Goal: Task Accomplishment & Management: Use online tool/utility

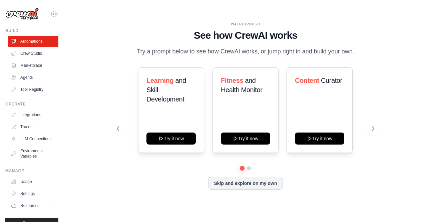
click at [385, 53] on div "WALKTHROUGH See how [PERSON_NAME] works Try a prompt below to see how [PERSON_N…" at bounding box center [246, 111] width 342 height 209
click at [35, 55] on link "Crew Studio" at bounding box center [34, 53] width 50 height 11
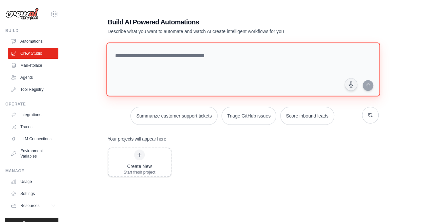
click at [205, 68] on textarea at bounding box center [243, 69] width 274 height 54
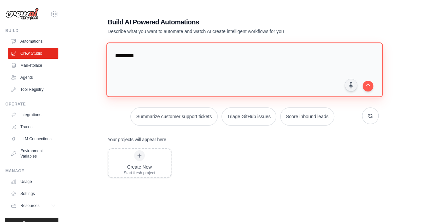
type textarea "*********"
drag, startPoint x: 205, startPoint y: 58, endPoint x: 105, endPoint y: 57, distance: 100.4
click at [105, 57] on div "**********" at bounding box center [243, 136] width 287 height 259
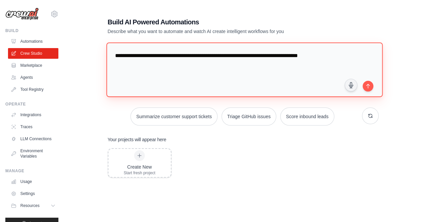
click at [316, 57] on textarea "**********" at bounding box center [244, 69] width 276 height 54
type textarea "**********"
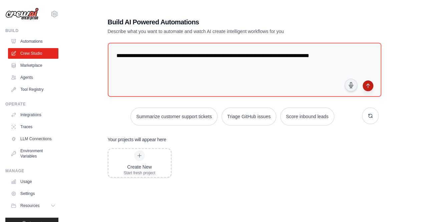
click at [369, 83] on icon "submit" at bounding box center [367, 85] width 5 height 5
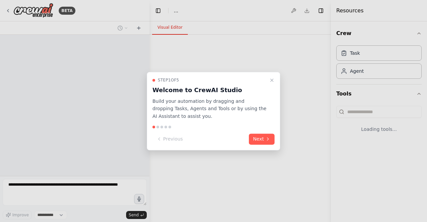
select select "****"
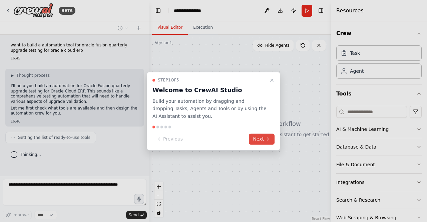
click at [261, 139] on button "Next" at bounding box center [262, 138] width 26 height 11
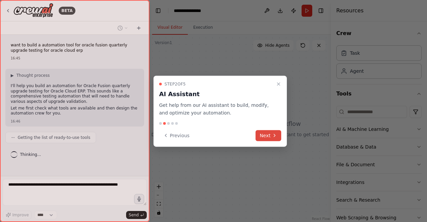
click at [262, 135] on button "Next" at bounding box center [269, 135] width 26 height 11
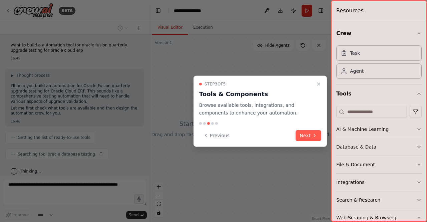
scroll to position [5, 0]
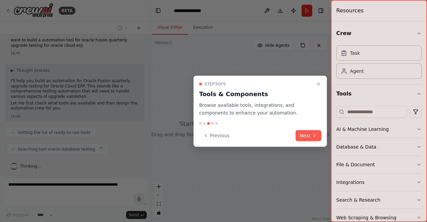
click at [295, 133] on div "Previous Next" at bounding box center [260, 135] width 122 height 11
click at [308, 134] on button "Next" at bounding box center [309, 135] width 26 height 11
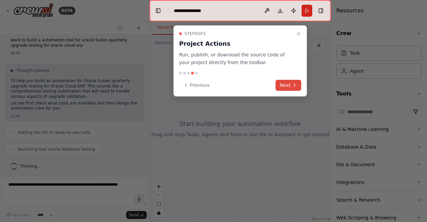
click at [294, 84] on icon at bounding box center [294, 84] width 5 height 5
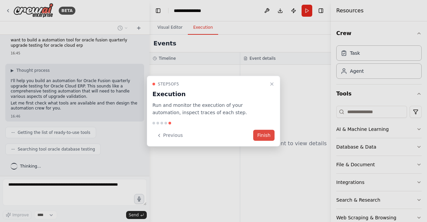
click at [264, 135] on button "Finish" at bounding box center [263, 135] width 21 height 11
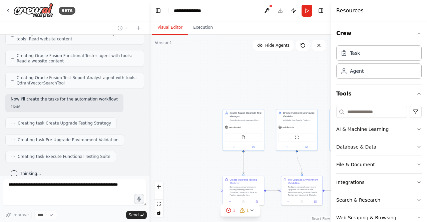
scroll to position [288, 0]
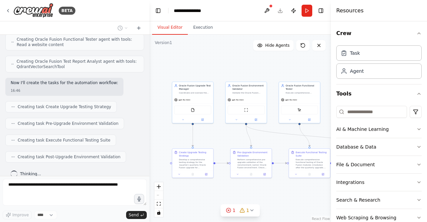
drag, startPoint x: 272, startPoint y: 98, endPoint x: 221, endPoint y: 70, distance: 57.6
click at [221, 70] on div ".deletable-edge-delete-btn { width: 20px; height: 20px; border: 0px solid #ffff…" at bounding box center [239, 128] width 181 height 187
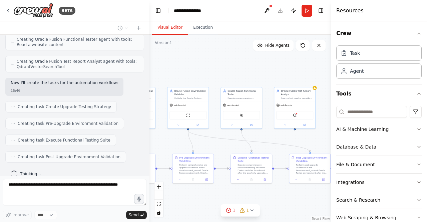
drag, startPoint x: 288, startPoint y: 67, endPoint x: 227, endPoint y: 72, distance: 61.3
click at [227, 72] on div ".deletable-edge-delete-btn { width: 20px; height: 20px; border: 0px solid #ffff…" at bounding box center [239, 128] width 181 height 187
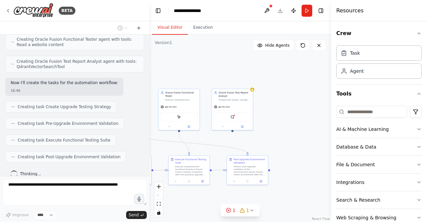
drag, startPoint x: 290, startPoint y: 72, endPoint x: 231, endPoint y: 73, distance: 59.4
click at [231, 73] on div ".deletable-edge-delete-btn { width: 20px; height: 20px; border: 0px solid #ffff…" at bounding box center [239, 128] width 181 height 187
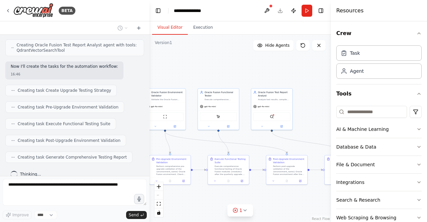
drag, startPoint x: 220, startPoint y: 78, endPoint x: 259, endPoint y: 78, distance: 39.4
click at [259, 78] on div ".deletable-edge-delete-btn { width: 20px; height: 20px; border: 0px solid #ffff…" at bounding box center [239, 128] width 181 height 187
click at [246, 210] on icon at bounding box center [244, 210] width 5 height 5
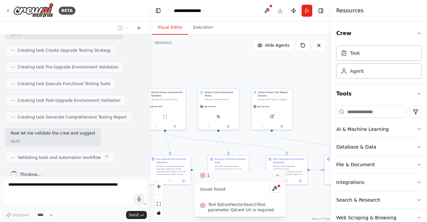
scroll to position [344, 0]
click at [238, 71] on div ".deletable-edge-delete-btn { width: 20px; height: 20px; border: 0px solid #ffff…" at bounding box center [239, 128] width 181 height 187
click at [277, 176] on icon at bounding box center [277, 174] width 5 height 5
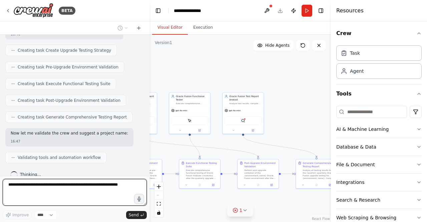
drag, startPoint x: 232, startPoint y: 78, endPoint x: 204, endPoint y: 82, distance: 29.0
click at [204, 82] on div ".deletable-edge-delete-btn { width: 20px; height: 20px; border: 0px solid #ffff…" at bounding box center [239, 128] width 181 height 187
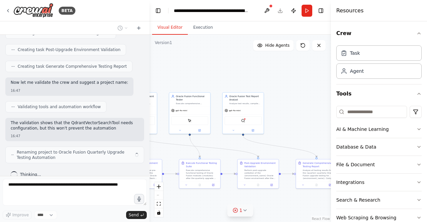
scroll to position [400, 0]
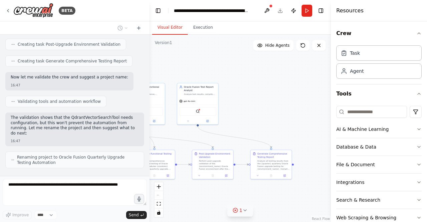
drag, startPoint x: 292, startPoint y: 90, endPoint x: 247, endPoint y: 81, distance: 46.3
click at [247, 81] on div ".deletable-edge-delete-btn { width: 20px; height: 20px; border: 0px solid #ffff…" at bounding box center [239, 128] width 181 height 187
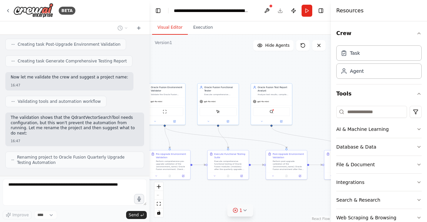
drag, startPoint x: 231, startPoint y: 75, endPoint x: 304, endPoint y: 76, distance: 73.7
click at [304, 76] on div ".deletable-edge-delete-btn { width: 20px; height: 20px; border: 0px solid #ffff…" at bounding box center [239, 128] width 181 height 187
drag, startPoint x: 233, startPoint y: 74, endPoint x: 284, endPoint y: 74, distance: 51.7
click at [284, 74] on div ".deletable-edge-delete-btn { width: 20px; height: 20px; border: 0px solid #ffff…" at bounding box center [239, 128] width 181 height 187
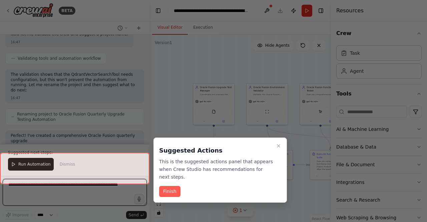
drag, startPoint x: 236, startPoint y: 72, endPoint x: 282, endPoint y: 72, distance: 46.0
click at [282, 72] on div "BETA want to build a automation tool for oracle fusion quarterly upgrade testin…" at bounding box center [213, 111] width 427 height 222
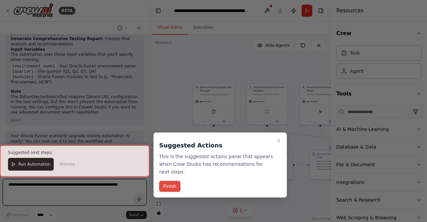
scroll to position [663, 0]
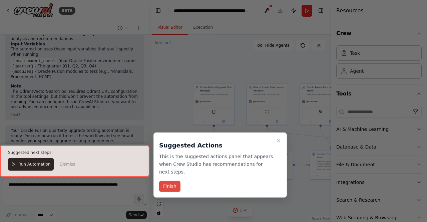
click at [169, 181] on button "Finish" at bounding box center [169, 186] width 21 height 11
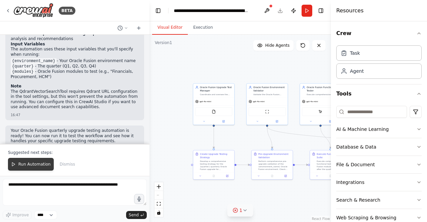
click at [14, 168] on button "Run Automation" at bounding box center [31, 164] width 46 height 13
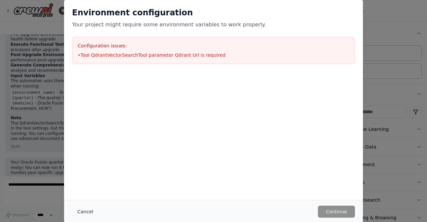
click at [81, 209] on button "Cancel" at bounding box center [85, 212] width 26 height 12
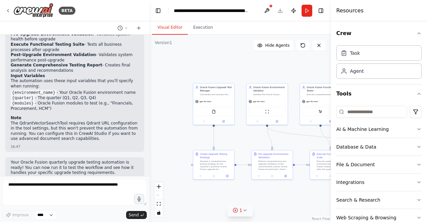
click at [243, 211] on icon at bounding box center [244, 210] width 5 height 5
click at [221, 208] on span "Tool QdrantVectorSearchTool parameter Qdrant Url is required" at bounding box center [244, 207] width 72 height 11
click at [214, 187] on span "Issues found" at bounding box center [212, 189] width 25 height 5
click at [278, 187] on div at bounding box center [279, 186] width 4 height 4
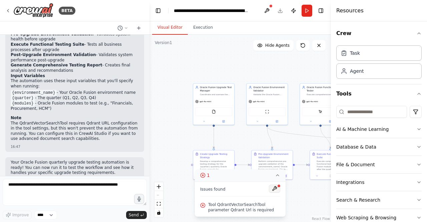
click at [276, 189] on button at bounding box center [274, 189] width 11 height 8
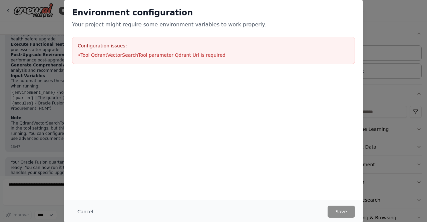
click at [132, 54] on li "• Tool QdrantVectorSearchTool parameter Qdrant Url is required" at bounding box center [214, 55] width 272 height 7
click at [88, 213] on button "Cancel" at bounding box center [85, 212] width 26 height 12
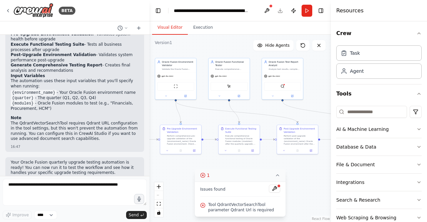
drag, startPoint x: 284, startPoint y: 140, endPoint x: 193, endPoint y: 115, distance: 94.9
click at [193, 115] on div ".deletable-edge-delete-btn { width: 20px; height: 20px; border: 0px solid #ffff…" at bounding box center [239, 128] width 181 height 187
click at [240, 123] on div at bounding box center [239, 123] width 2 height 2
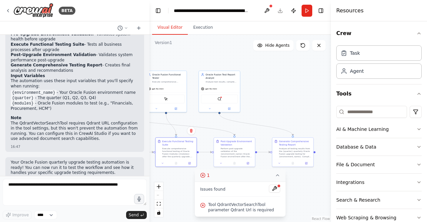
drag, startPoint x: 310, startPoint y: 94, endPoint x: 247, endPoint y: 107, distance: 64.3
click at [247, 107] on div ".deletable-edge-delete-btn { width: 20px; height: 20px; border: 0px solid #ffff…" at bounding box center [239, 128] width 181 height 187
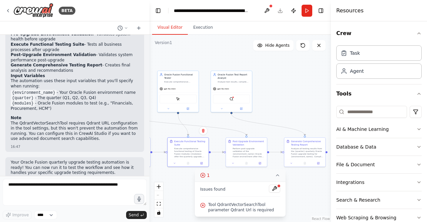
drag, startPoint x: 279, startPoint y: 110, endPoint x: 310, endPoint y: 110, distance: 31.4
click at [310, 110] on div ".deletable-edge-delete-btn { width: 20px; height: 20px; border: 0px solid #ffff…" at bounding box center [239, 128] width 181 height 187
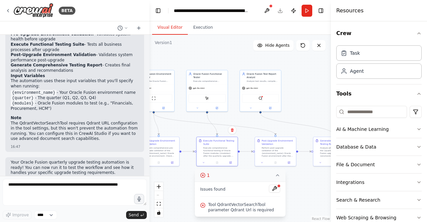
click at [229, 118] on div ".deletable-edge-delete-btn { width: 20px; height: 20px; border: 0px solid #ffff…" at bounding box center [239, 128] width 181 height 187
click at [263, 98] on div "QdrantVectorSearchTool" at bounding box center [260, 97] width 37 height 9
click at [260, 97] on img at bounding box center [261, 98] width 4 height 4
click at [270, 108] on icon at bounding box center [270, 107] width 2 height 2
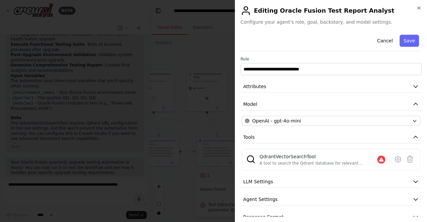
scroll to position [11, 0]
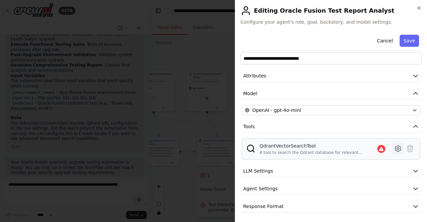
click at [392, 146] on button at bounding box center [398, 148] width 12 height 12
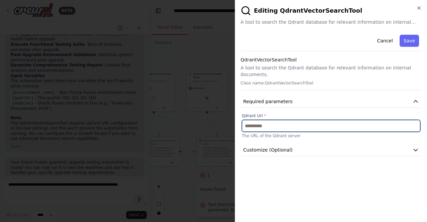
click at [305, 120] on input "text" at bounding box center [331, 126] width 178 height 12
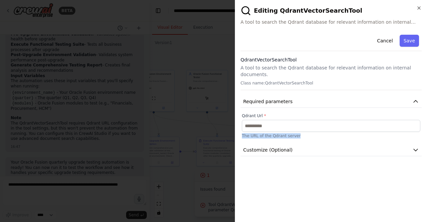
drag, startPoint x: 302, startPoint y: 131, endPoint x: 242, endPoint y: 129, distance: 60.1
click at [242, 133] on p "The URL of the Qdrant server" at bounding box center [331, 135] width 178 height 5
copy p "The URL of the Qdrant server"
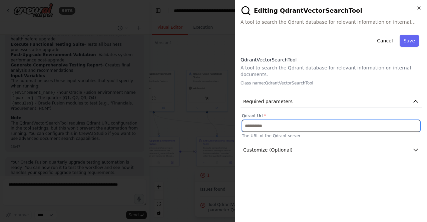
click at [266, 121] on input "text" at bounding box center [331, 126] width 178 height 12
paste input "**********"
type input "**********"
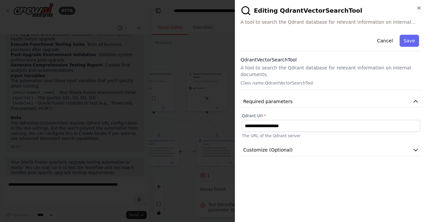
click at [325, 168] on div "**********" at bounding box center [331, 124] width 181 height 185
click at [411, 36] on button "Save" at bounding box center [409, 41] width 19 height 12
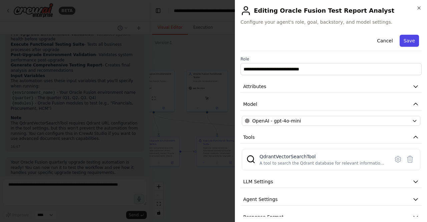
click at [406, 39] on button "Save" at bounding box center [409, 41] width 19 height 12
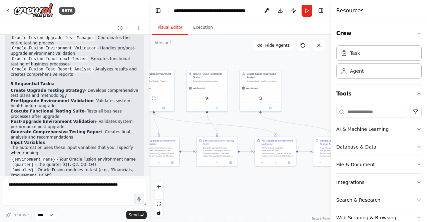
scroll to position [632, 0]
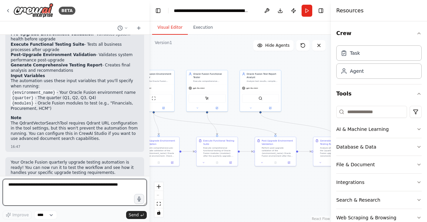
click at [77, 192] on textarea at bounding box center [75, 192] width 144 height 27
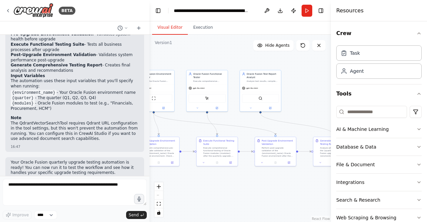
click at [109, 101] on li "{modules} - Oracle Fusion modules to test (e.g., "Financials, Procurement, HCM")" at bounding box center [75, 106] width 128 height 11
copy li "Financials"
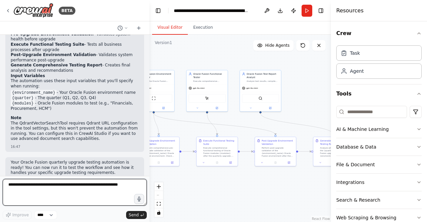
click at [56, 182] on textarea at bounding box center [75, 192] width 144 height 27
paste textarea "**********"
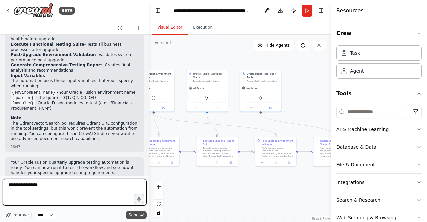
type textarea "**********"
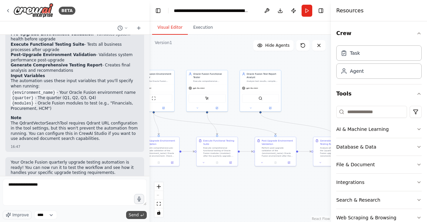
click at [134, 214] on span "Send" at bounding box center [134, 214] width 10 height 5
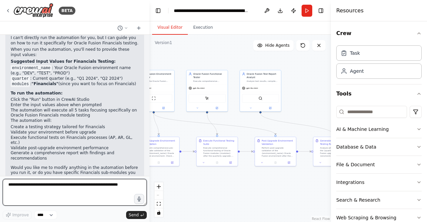
scroll to position [792, 0]
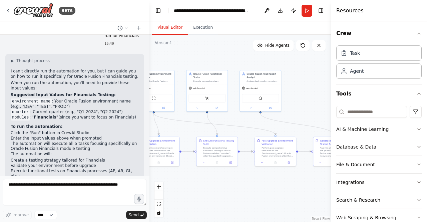
drag, startPoint x: 12, startPoint y: 87, endPoint x: 124, endPoint y: 103, distance: 112.9
click at [124, 103] on ul "environment_name : Your Oracle Fusion environment name (e.g., "DEV", "TEST", "P…" at bounding box center [75, 109] width 128 height 21
copy ul "environment_name : Your Oracle Fusion environment name (e.g., "DEV", "TEST", "P…"
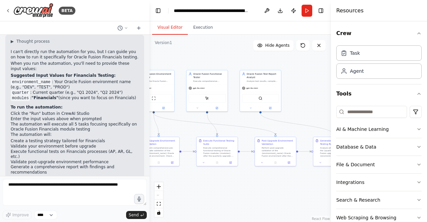
scroll to position [825, 0]
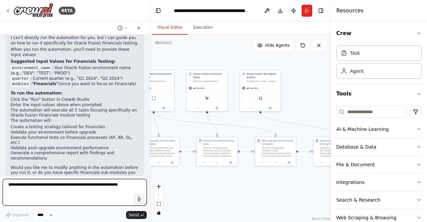
click at [34, 188] on textarea at bounding box center [75, 192] width 144 height 27
paste textarea "**********"
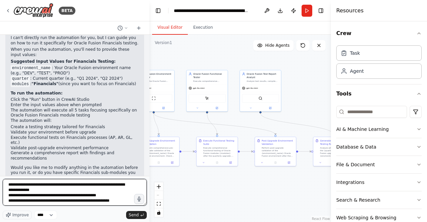
scroll to position [0, 0]
drag, startPoint x: 44, startPoint y: 183, endPoint x: 20, endPoint y: 190, distance: 24.8
click at [20, 190] on textarea "**********" at bounding box center [75, 192] width 144 height 27
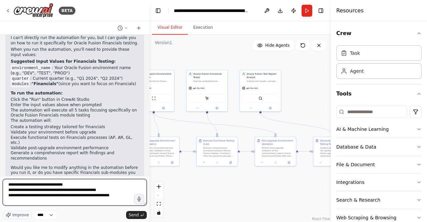
scroll to position [0, 0]
drag, startPoint x: 75, startPoint y: 184, endPoint x: 56, endPoint y: 185, distance: 19.4
click at [56, 185] on textarea "**********" at bounding box center [75, 192] width 144 height 27
drag, startPoint x: 80, startPoint y: 191, endPoint x: 24, endPoint y: 191, distance: 56.1
click at [24, 191] on textarea "**********" at bounding box center [75, 192] width 144 height 27
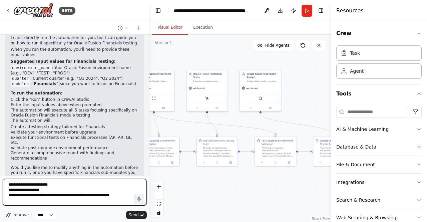
click at [53, 192] on textarea "**********" at bounding box center [75, 192] width 144 height 27
drag, startPoint x: 119, startPoint y: 195, endPoint x: 47, endPoint y: 196, distance: 72.4
click at [47, 196] on textarea "**********" at bounding box center [75, 192] width 144 height 27
type textarea "**********"
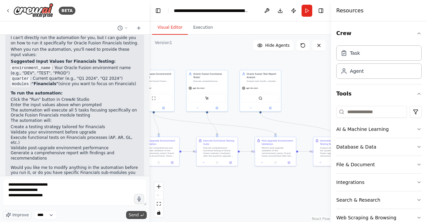
click at [132, 213] on span "Send" at bounding box center [134, 214] width 10 height 5
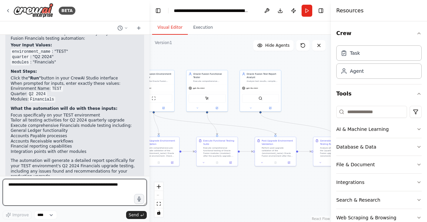
scroll to position [1039, 0]
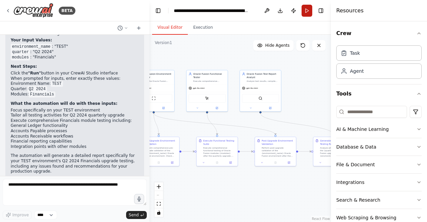
click at [310, 8] on button "Run" at bounding box center [307, 11] width 11 height 12
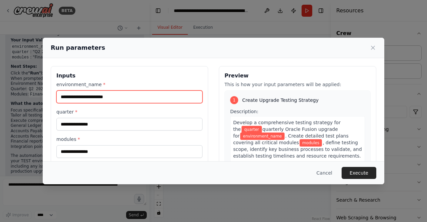
click at [103, 98] on input "environment_name *" at bounding box center [129, 96] width 146 height 13
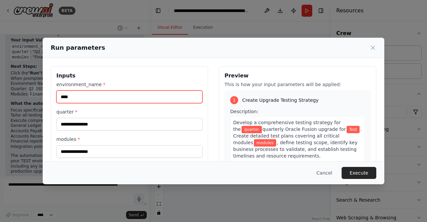
click at [96, 96] on input "****" at bounding box center [129, 96] width 146 height 13
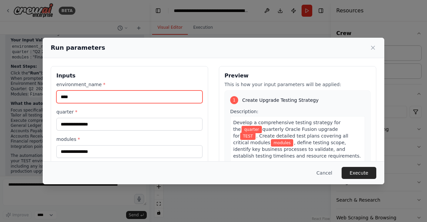
type input "****"
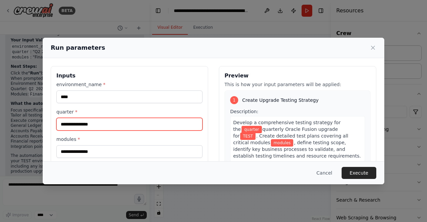
click at [96, 123] on input "quarter *" at bounding box center [129, 124] width 146 height 13
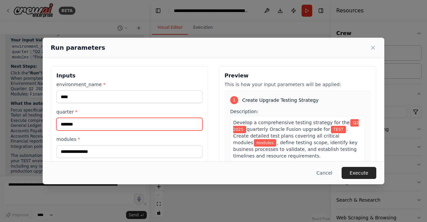
type input "*******"
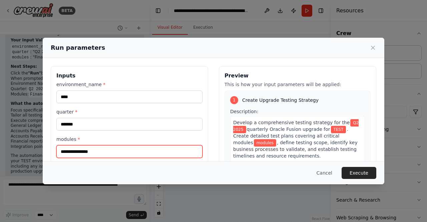
click at [91, 151] on input "modules *" at bounding box center [129, 151] width 146 height 13
type input "**********"
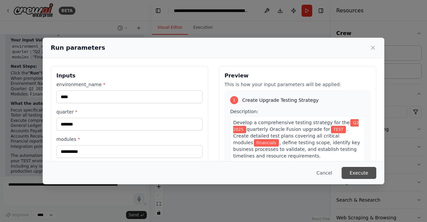
click at [358, 170] on button "Execute" at bounding box center [359, 173] width 35 height 12
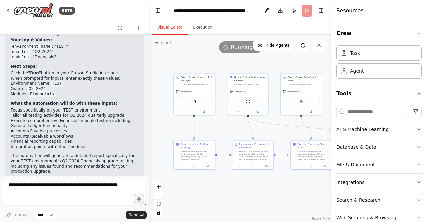
drag, startPoint x: 232, startPoint y: 119, endPoint x: 328, endPoint y: 123, distance: 96.2
click at [335, 123] on div "BETA want to build a automation tool for oracle fusion quarterly upgrade testin…" at bounding box center [213, 111] width 427 height 222
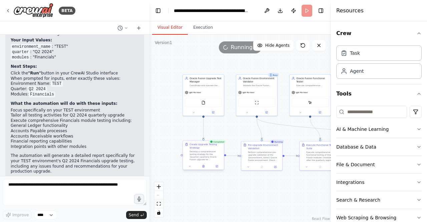
click at [205, 154] on div "Develop a comprehensive testing strategy for the {quarter} quarterly Oracle Fus…" at bounding box center [206, 155] width 32 height 11
click at [201, 102] on div "FileReadTool" at bounding box center [203, 102] width 37 height 9
click at [215, 113] on button at bounding box center [213, 112] width 19 height 4
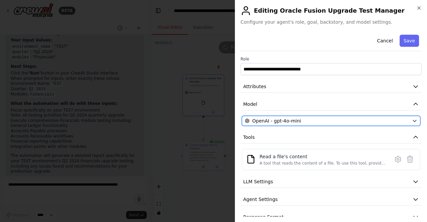
click at [286, 121] on span "OpenAI - gpt-4o-mini" at bounding box center [276, 120] width 49 height 7
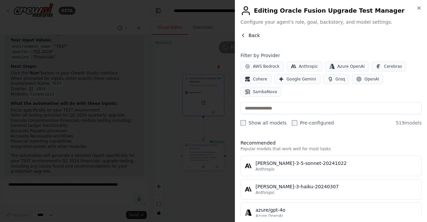
click at [248, 38] on button "Back" at bounding box center [250, 35] width 19 height 7
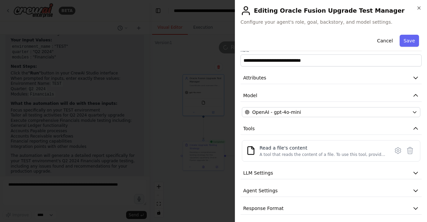
scroll to position [11, 0]
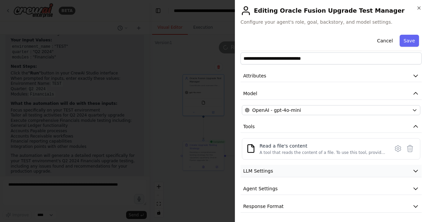
click at [265, 171] on span "LLM Settings" at bounding box center [258, 170] width 30 height 7
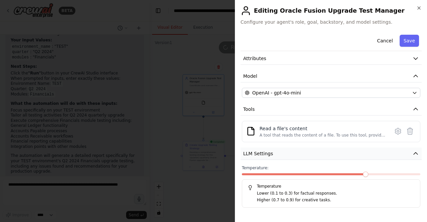
scroll to position [58, 0]
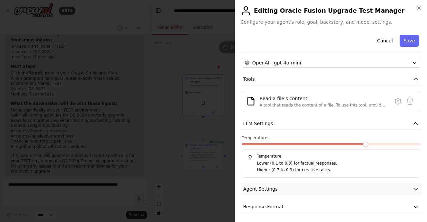
click at [270, 188] on span "Agent Settings" at bounding box center [260, 189] width 34 height 7
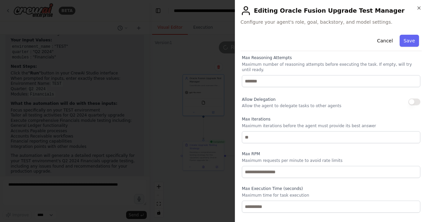
scroll to position [237, 0]
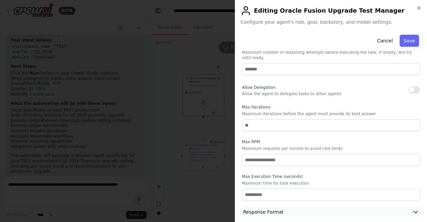
click at [268, 209] on span "Response Format" at bounding box center [263, 212] width 40 height 7
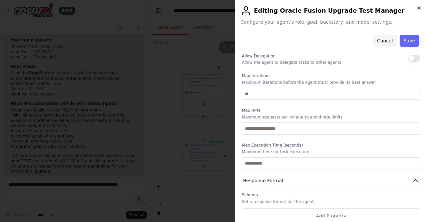
click at [384, 41] on button "Cancel" at bounding box center [385, 41] width 24 height 12
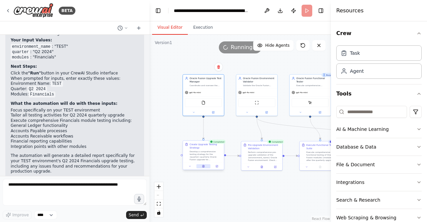
click at [204, 166] on icon at bounding box center [204, 166] width 2 height 2
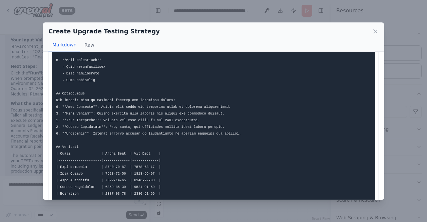
scroll to position [347, 0]
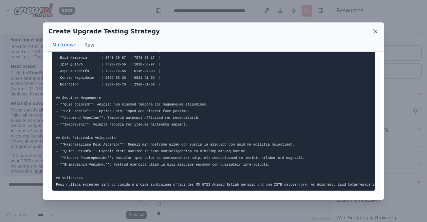
click at [376, 30] on icon at bounding box center [375, 31] width 7 height 7
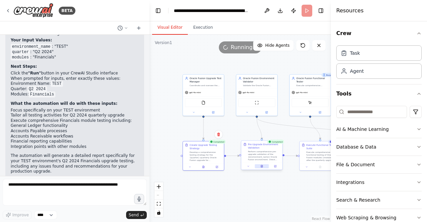
click at [262, 166] on icon at bounding box center [261, 166] width 1 height 0
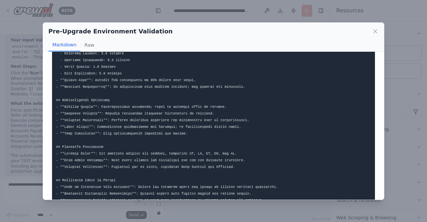
scroll to position [140, 0]
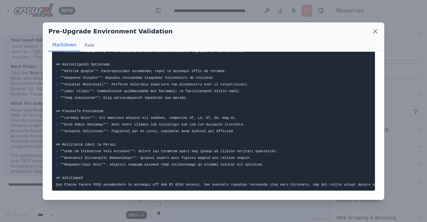
click at [375, 31] on icon at bounding box center [375, 31] width 3 height 3
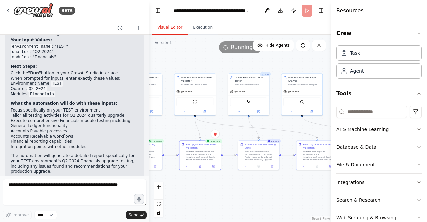
drag, startPoint x: 276, startPoint y: 66, endPoint x: 214, endPoint y: 66, distance: 61.7
click at [214, 66] on div ".deletable-edge-delete-btn { width: 20px; height: 20px; border: 0px solid #ffff…" at bounding box center [239, 128] width 181 height 187
click at [196, 32] on button "Execution" at bounding box center [203, 28] width 30 height 14
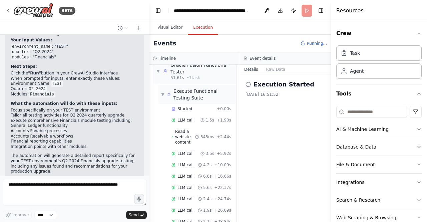
scroll to position [392, 0]
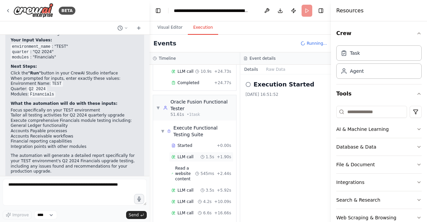
click at [182, 154] on span "LLM call" at bounding box center [185, 156] width 16 height 5
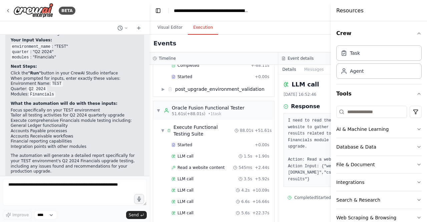
scroll to position [1, 0]
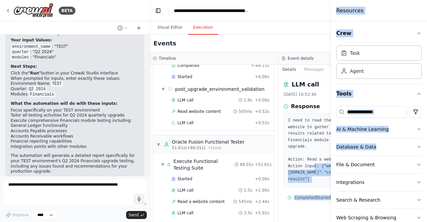
drag, startPoint x: 302, startPoint y: 162, endPoint x: 334, endPoint y: 161, distance: 31.7
click at [334, 161] on div "BETA want to build a automation tool for oracle fusion quarterly upgrade testin…" at bounding box center [213, 111] width 427 height 222
click at [304, 168] on pre "I need to read the content from a specific website to gather detailed functiona…" at bounding box center [342, 149] width 109 height 65
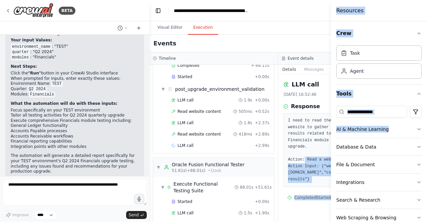
drag, startPoint x: 294, startPoint y: 156, endPoint x: 335, endPoint y: 154, distance: 41.4
click at [335, 154] on div "BETA want to build a automation tool for oracle fusion quarterly upgrade testin…" at bounding box center [213, 111] width 427 height 222
click at [311, 155] on pre "I need to read the content from a specific website to gather detailed functiona…" at bounding box center [342, 149] width 109 height 65
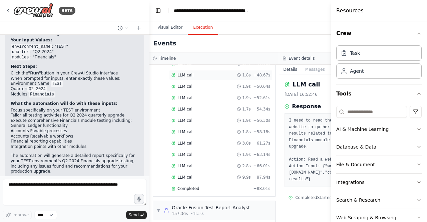
scroll to position [606, 0]
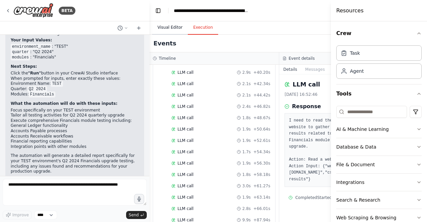
click at [176, 26] on button "Visual Editor" at bounding box center [170, 28] width 36 height 14
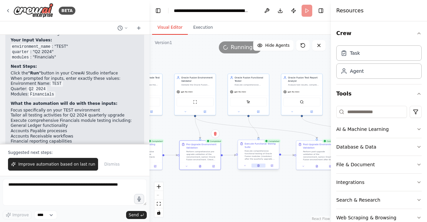
click at [258, 166] on icon at bounding box center [259, 165] width 2 height 2
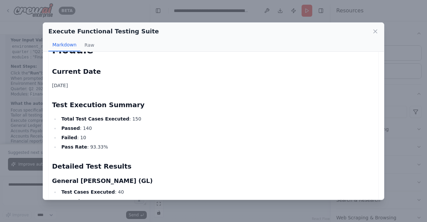
scroll to position [0, 0]
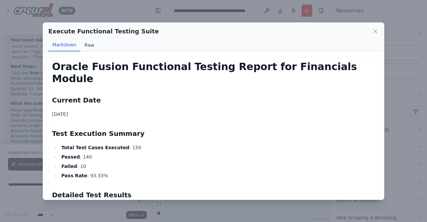
click at [91, 43] on button "Raw" at bounding box center [89, 45] width 18 height 13
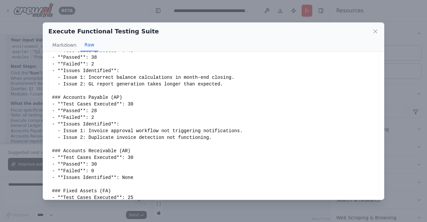
scroll to position [136, 0]
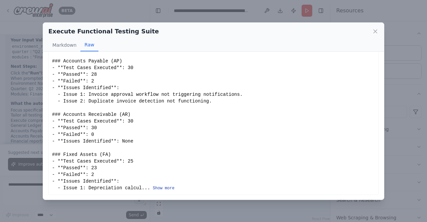
click at [157, 186] on button "Show more" at bounding box center [164, 188] width 22 height 5
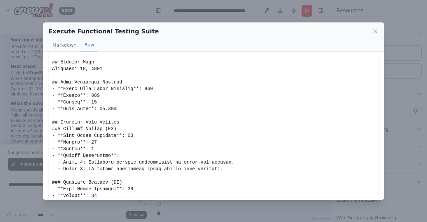
scroll to position [0, 0]
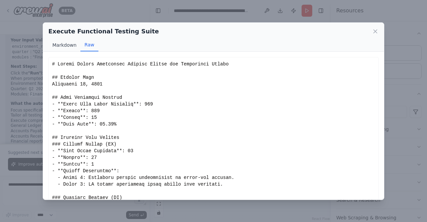
click at [64, 42] on button "Markdown" at bounding box center [64, 45] width 32 height 13
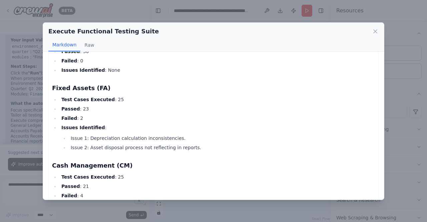
scroll to position [334, 0]
click at [375, 31] on icon at bounding box center [375, 31] width 3 height 3
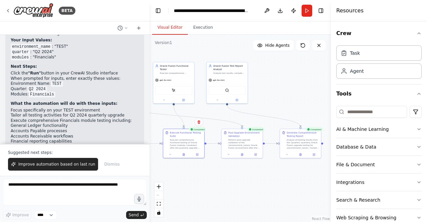
drag, startPoint x: 257, startPoint y: 179, endPoint x: 204, endPoint y: 157, distance: 57.7
click at [189, 163] on div ".deletable-edge-delete-btn { width: 20px; height: 20px; border: 0px solid #ffff…" at bounding box center [239, 128] width 181 height 187
click at [239, 152] on button at bounding box center [241, 152] width 14 height 4
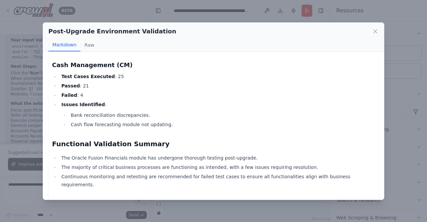
scroll to position [453, 0]
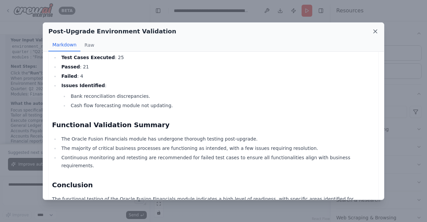
click at [374, 31] on icon at bounding box center [375, 31] width 7 height 7
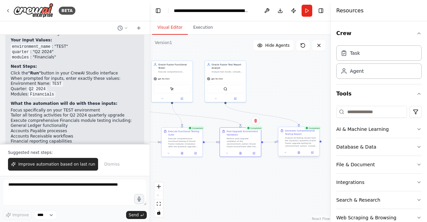
click at [301, 156] on div "Generate Comprehensive Testing Report Analyze all testing results from the {qua…" at bounding box center [299, 142] width 42 height 30
click at [300, 153] on button at bounding box center [299, 152] width 14 height 4
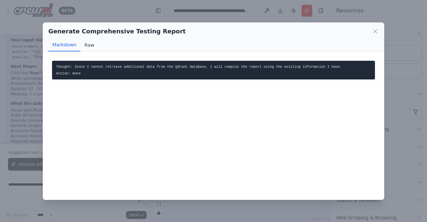
click at [84, 44] on button "Raw" at bounding box center [89, 45] width 18 height 13
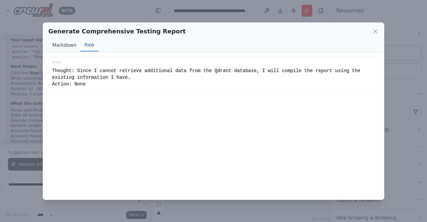
click at [61, 45] on button "Markdown" at bounding box center [64, 45] width 32 height 13
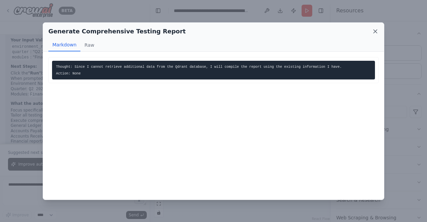
click at [376, 31] on icon at bounding box center [375, 31] width 3 height 3
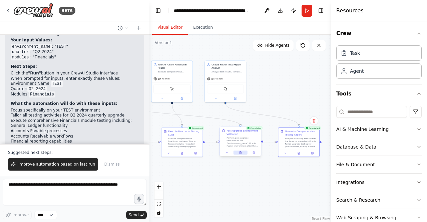
click at [239, 153] on button at bounding box center [241, 152] width 14 height 4
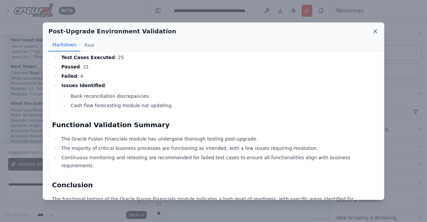
click at [378, 29] on icon at bounding box center [375, 31] width 7 height 7
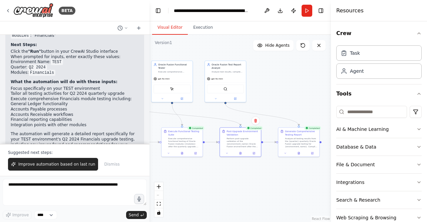
scroll to position [1071, 0]
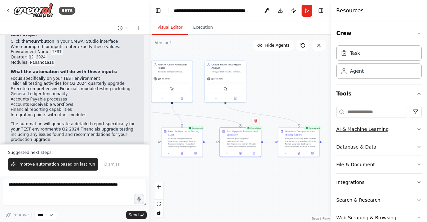
click at [348, 130] on div "AI & Machine Learning" at bounding box center [362, 129] width 52 height 7
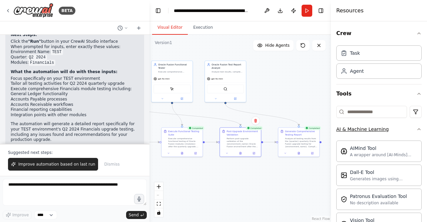
click at [348, 131] on div "AI & Machine Learning" at bounding box center [362, 129] width 52 height 7
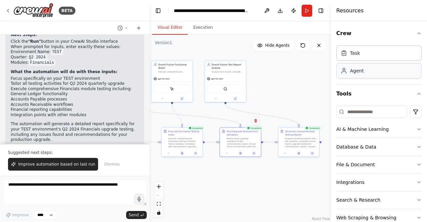
click at [372, 72] on div "Agent" at bounding box center [378, 70] width 85 height 15
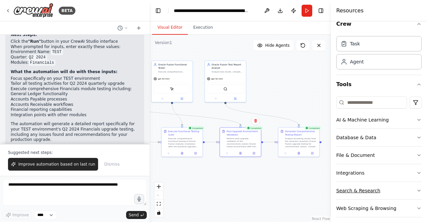
scroll to position [14, 0]
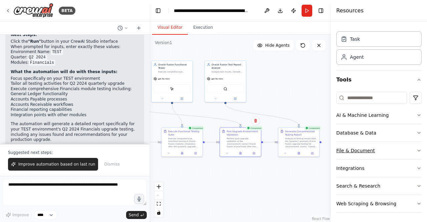
click at [368, 149] on div "File & Document" at bounding box center [355, 150] width 39 height 7
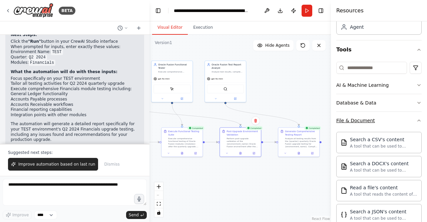
scroll to position [0, 0]
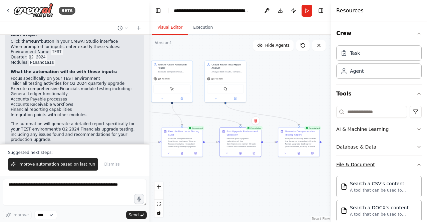
click at [407, 164] on button "File & Document" at bounding box center [378, 164] width 85 height 17
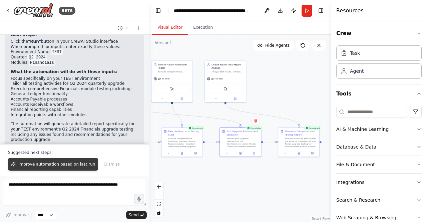
click at [53, 166] on span "Improve automation based on last run" at bounding box center [56, 163] width 77 height 5
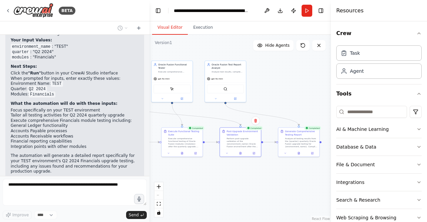
scroll to position [1057, 0]
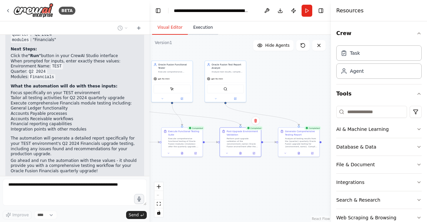
click at [202, 32] on button "Execution" at bounding box center [203, 28] width 30 height 14
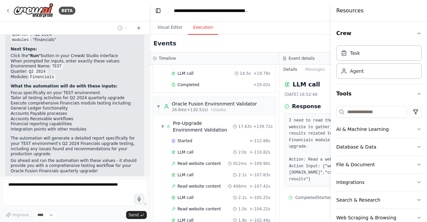
scroll to position [72, 0]
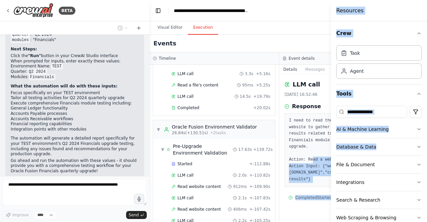
drag, startPoint x: 300, startPoint y: 160, endPoint x: 335, endPoint y: 160, distance: 35.0
click at [335, 160] on div "BETA want to build a automation tool for oracle fusion quarterly upgrade testin…" at bounding box center [213, 111] width 427 height 222
click at [308, 177] on pre "I need to read the content from a specific website to gather detailed functiona…" at bounding box center [344, 149] width 110 height 65
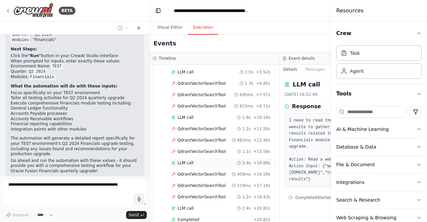
scroll to position [880, 0]
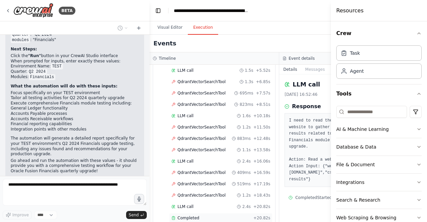
click at [191, 213] on div "Completed + 20.82s" at bounding box center [220, 218] width 103 height 10
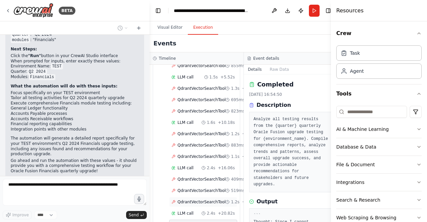
click at [186, 199] on span "QdrantVectorSearchTool" at bounding box center [201, 201] width 48 height 5
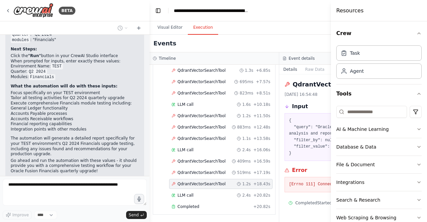
scroll to position [943, 0]
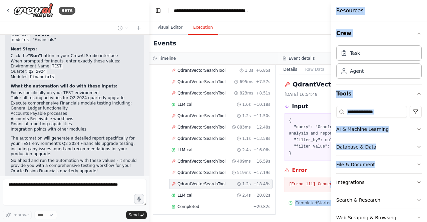
drag, startPoint x: 304, startPoint y: 186, endPoint x: 334, endPoint y: 183, distance: 30.1
click at [334, 183] on div "BETA want to build a automation tool for oracle fusion quarterly upgrade testin…" at bounding box center [213, 111] width 427 height 222
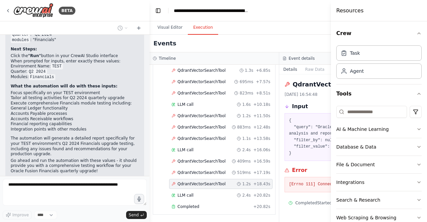
click at [302, 172] on div "Error" at bounding box center [344, 170] width 119 height 8
drag, startPoint x: 302, startPoint y: 130, endPoint x: 307, endPoint y: 150, distance: 20.2
click at [307, 150] on pre "{ "query": "Oracle Fusion upgrade testing analysis and report", "filter_by": nu…" at bounding box center [344, 136] width 110 height 39
click at [306, 151] on pre "{ "query": "Oracle Fusion upgrade testing analysis and report", "filter_by": nu…" at bounding box center [344, 136] width 110 height 39
click at [195, 137] on span "QdrantVectorSearchTool" at bounding box center [201, 138] width 48 height 5
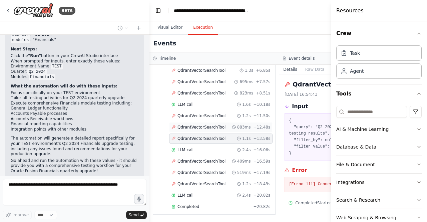
click at [195, 130] on span "QdrantVectorSearchTool" at bounding box center [201, 126] width 48 height 5
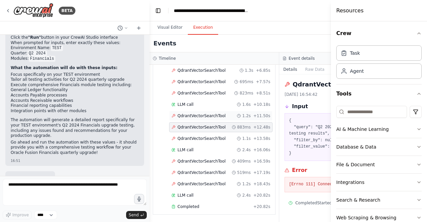
click at [195, 117] on span "QdrantVectorSearchTool" at bounding box center [201, 115] width 48 height 5
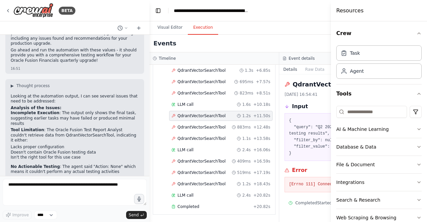
scroll to position [1301, 0]
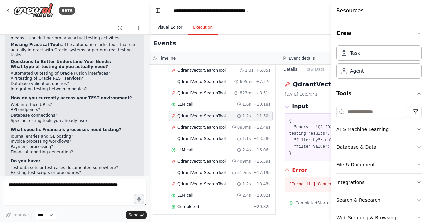
click at [166, 30] on button "Visual Editor" at bounding box center [170, 28] width 36 height 14
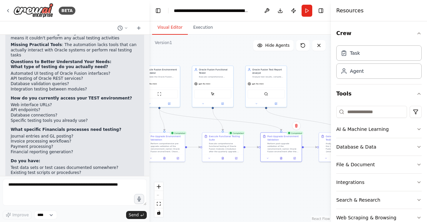
drag, startPoint x: 263, startPoint y: 81, endPoint x: 303, endPoint y: 86, distance: 41.0
click at [303, 86] on div ".deletable-edge-delete-btn { width: 20px; height: 20px; border: 0px solid #ffff…" at bounding box center [239, 128] width 181 height 187
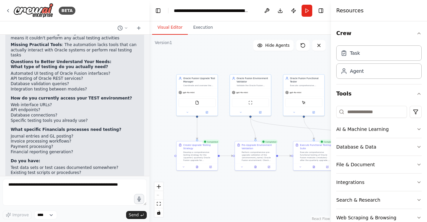
drag, startPoint x: 189, startPoint y: 124, endPoint x: 280, endPoint y: 132, distance: 91.5
click at [280, 132] on div ".deletable-edge-delete-btn { width: 20px; height: 20px; border: 0px solid #ffff…" at bounding box center [239, 128] width 181 height 187
click at [322, 11] on button "Toggle Right Sidebar" at bounding box center [320, 10] width 9 height 9
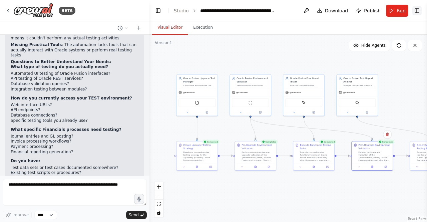
click at [418, 8] on button "Toggle Right Sidebar" at bounding box center [416, 10] width 9 height 9
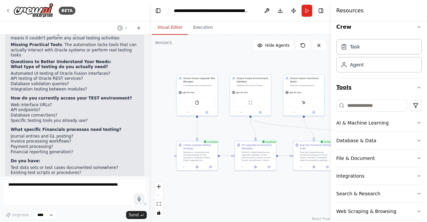
scroll to position [0, 0]
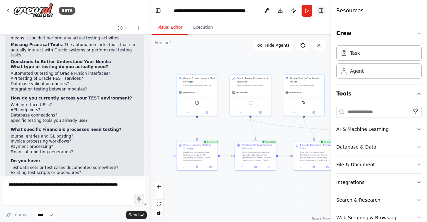
click at [320, 9] on button "Toggle Right Sidebar" at bounding box center [320, 10] width 9 height 9
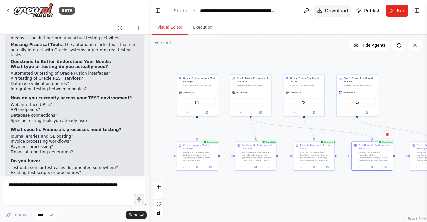
click at [326, 11] on button "Download" at bounding box center [332, 11] width 37 height 12
click at [308, 8] on button at bounding box center [306, 11] width 11 height 12
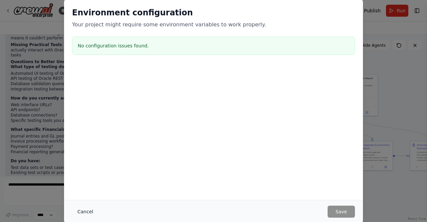
click at [91, 210] on button "Cancel" at bounding box center [85, 212] width 26 height 12
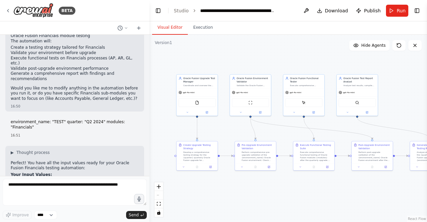
scroll to position [934, 0]
